Goal: Task Accomplishment & Management: Complete application form

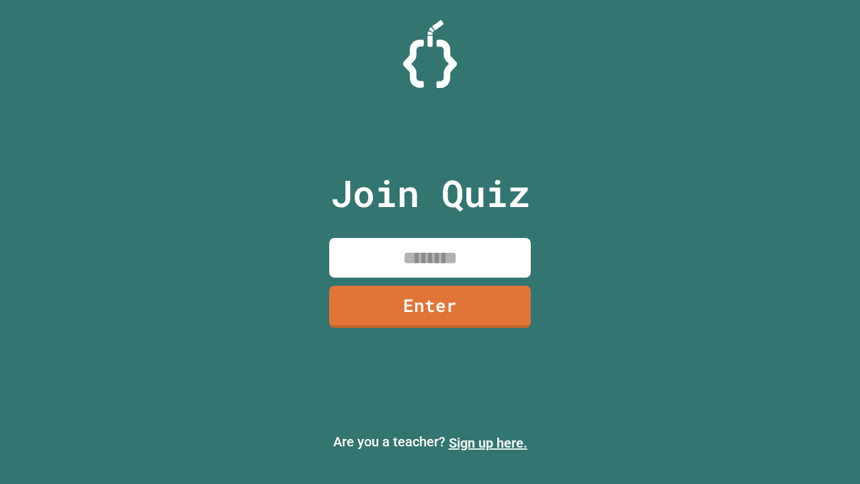
click at [488, 443] on link "Sign up here." at bounding box center [488, 443] width 79 height 16
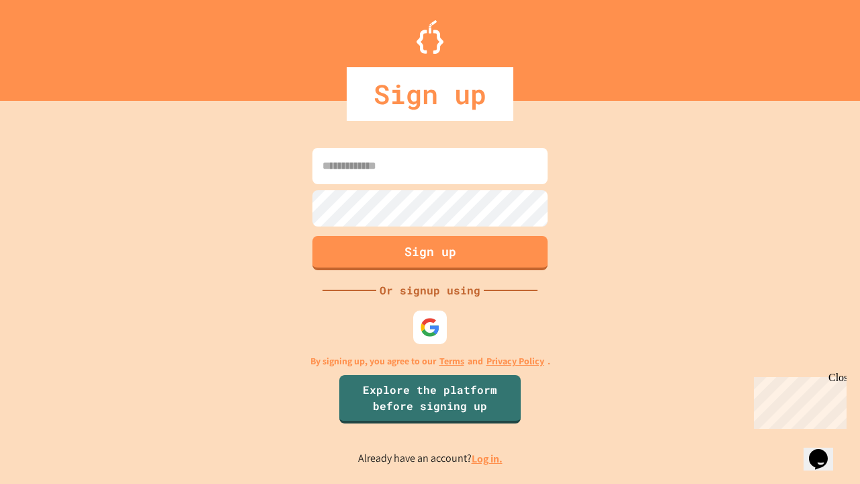
click at [488, 458] on link "Log in." at bounding box center [487, 458] width 31 height 14
